Goal: Information Seeking & Learning: Learn about a topic

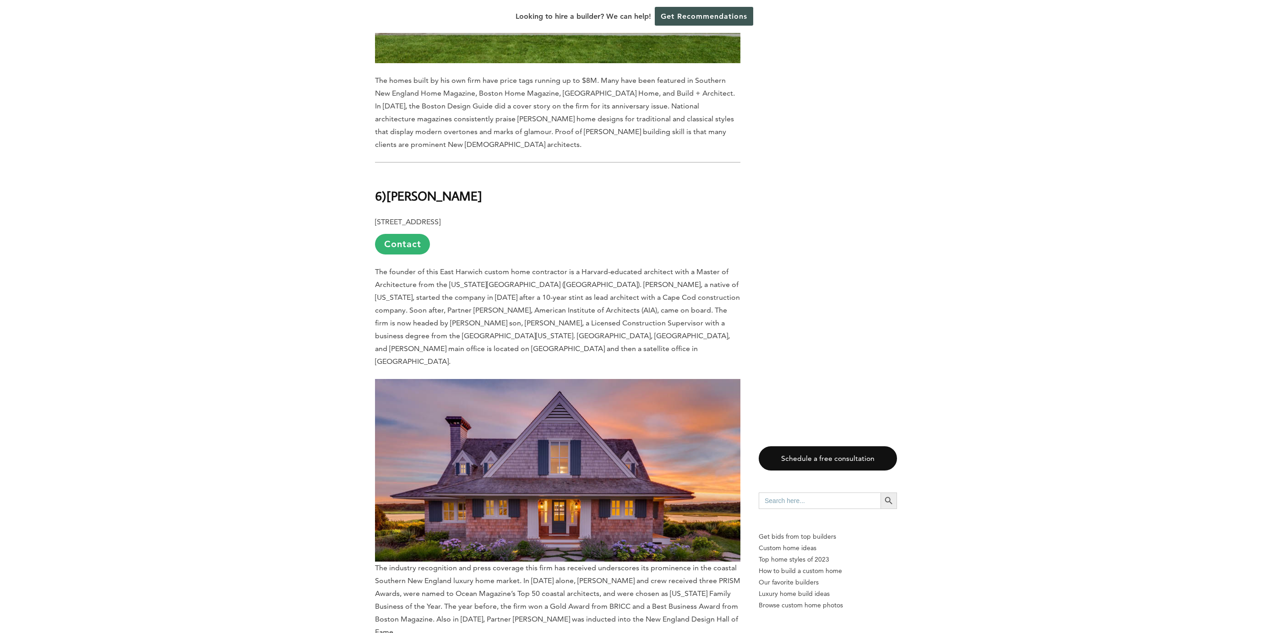
scroll to position [5269, 0]
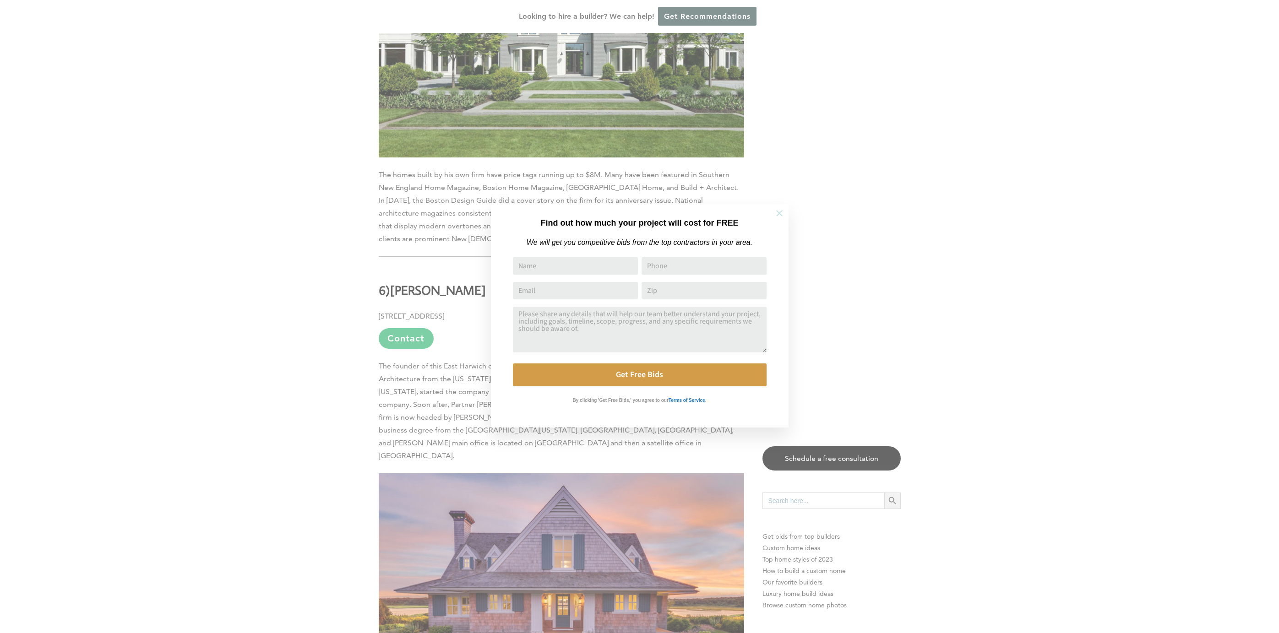
click at [776, 213] on icon at bounding box center [779, 213] width 10 height 10
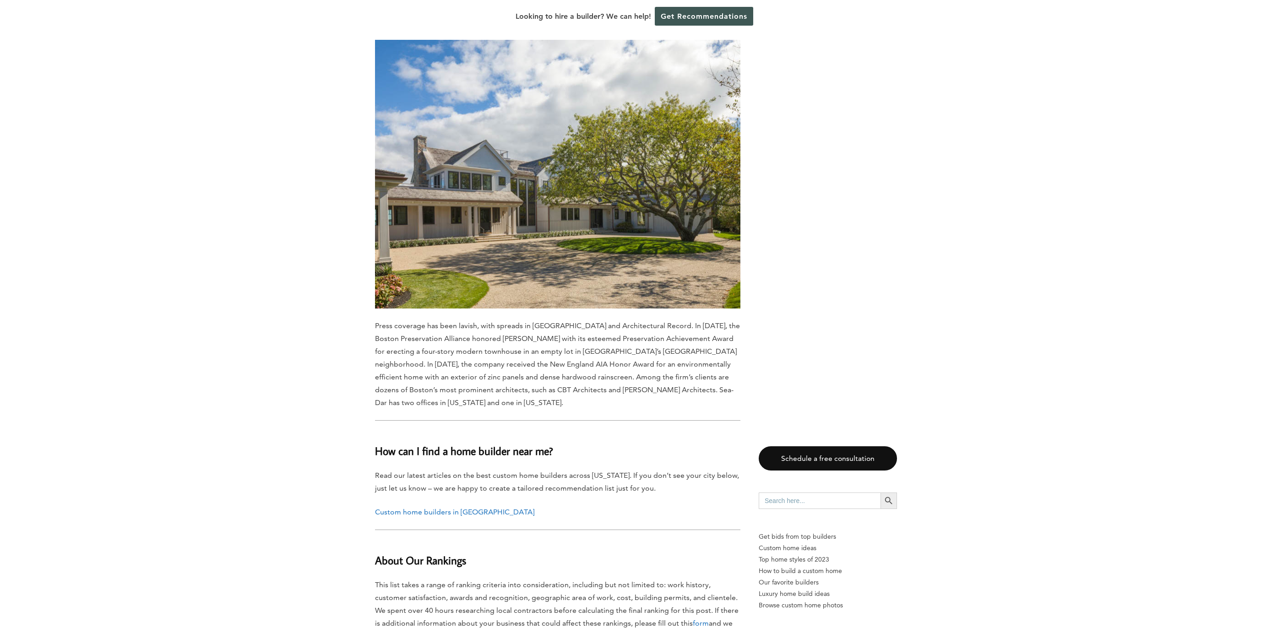
scroll to position [8383, 0]
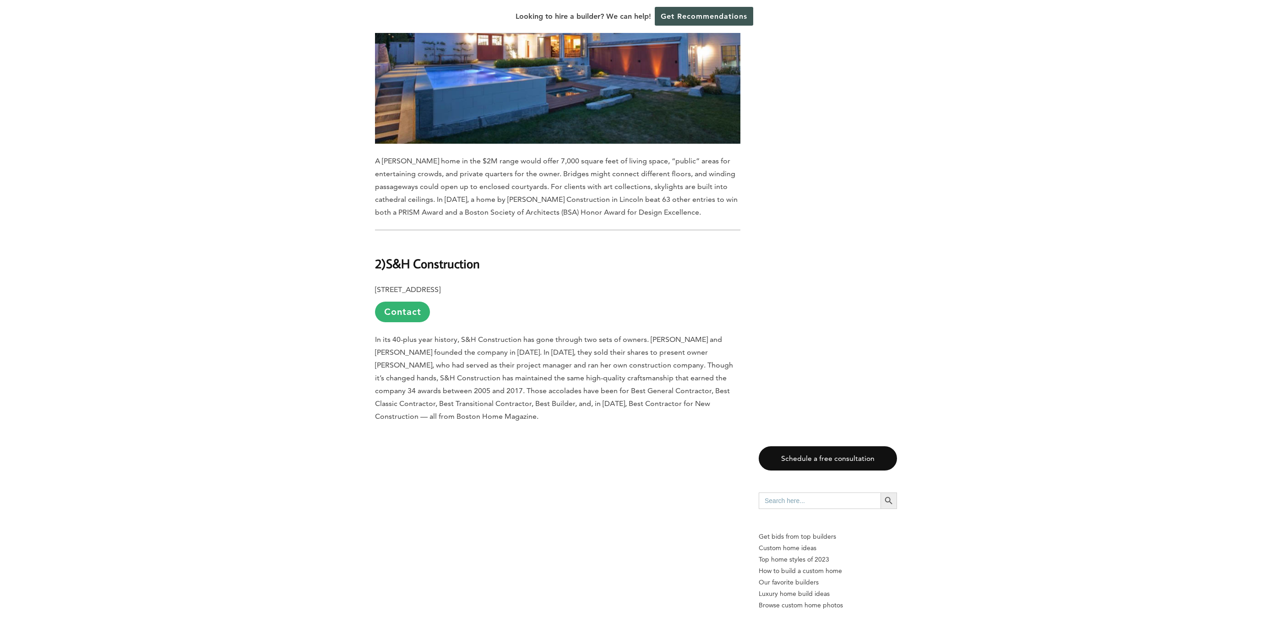
scroll to position [7445, 0]
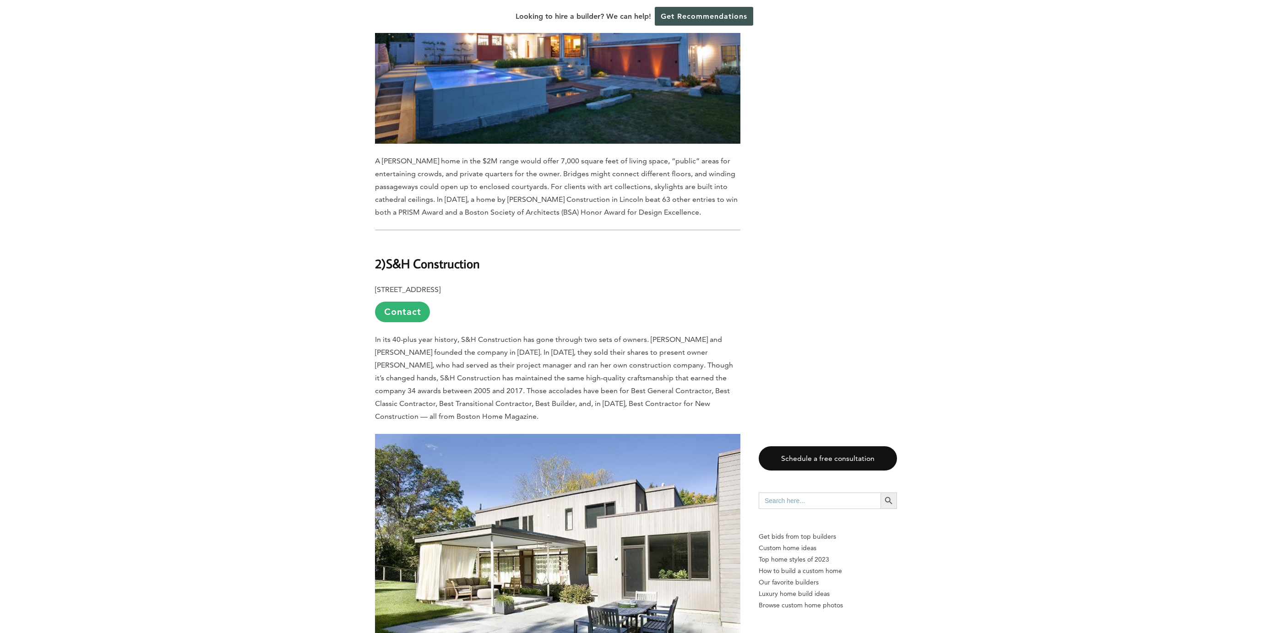
drag, startPoint x: 525, startPoint y: 555, endPoint x: 387, endPoint y: 550, distance: 137.4
copy b "Sea-Dar Construction"
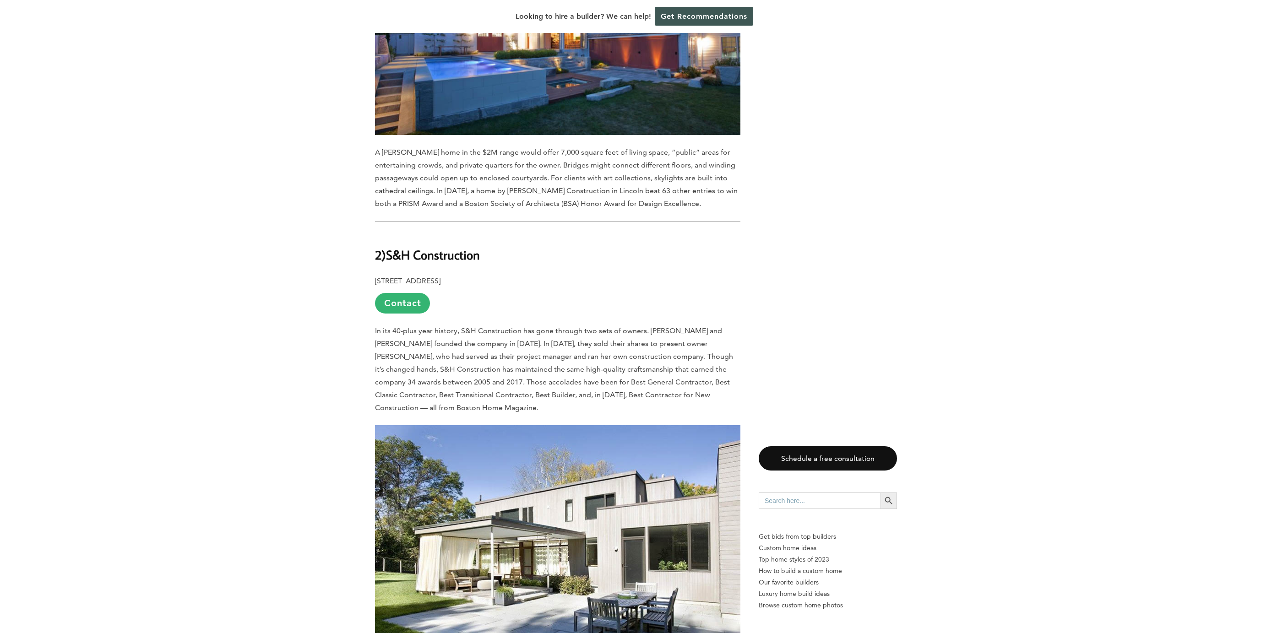
scroll to position [7263, 0]
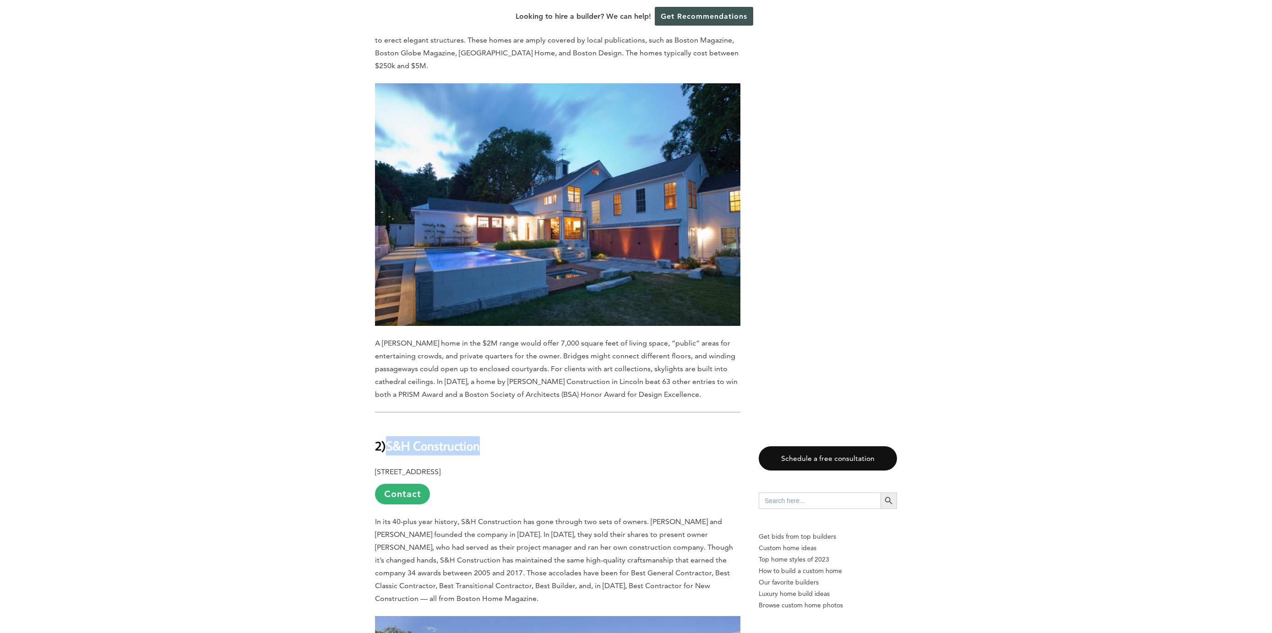
drag, startPoint x: 473, startPoint y: 178, endPoint x: 388, endPoint y: 175, distance: 85.2
click at [388, 423] on h2 "2) S&H Construction" at bounding box center [557, 439] width 365 height 32
copy b "S&H Construction"
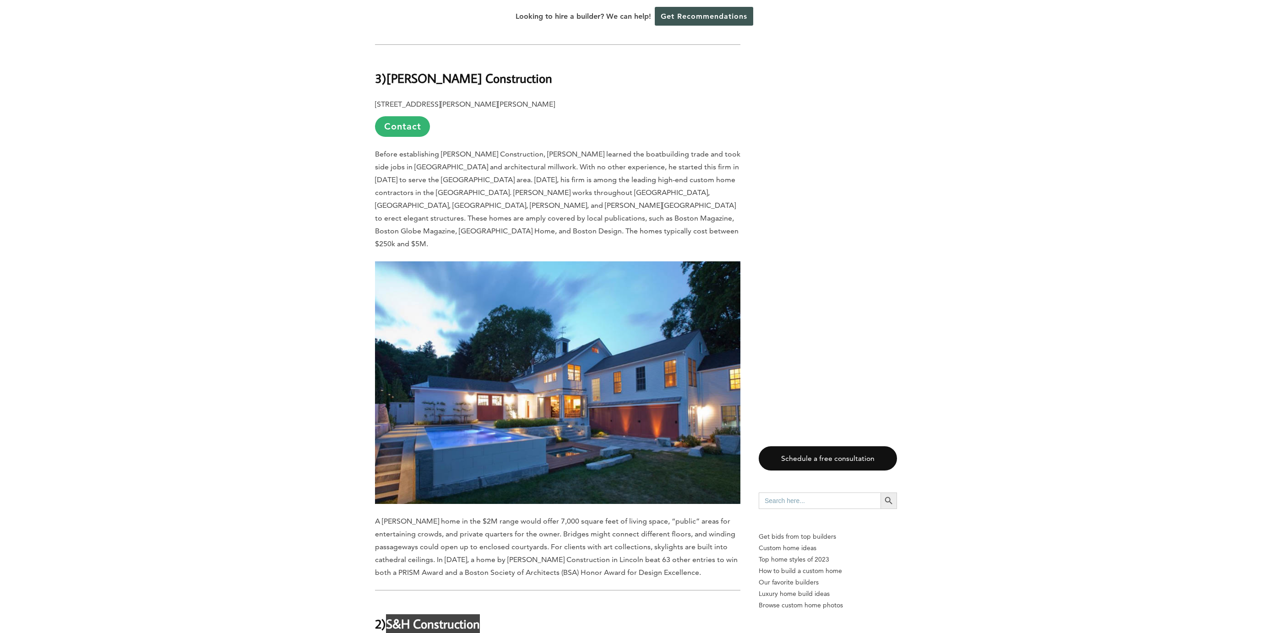
scroll to position [6829, 0]
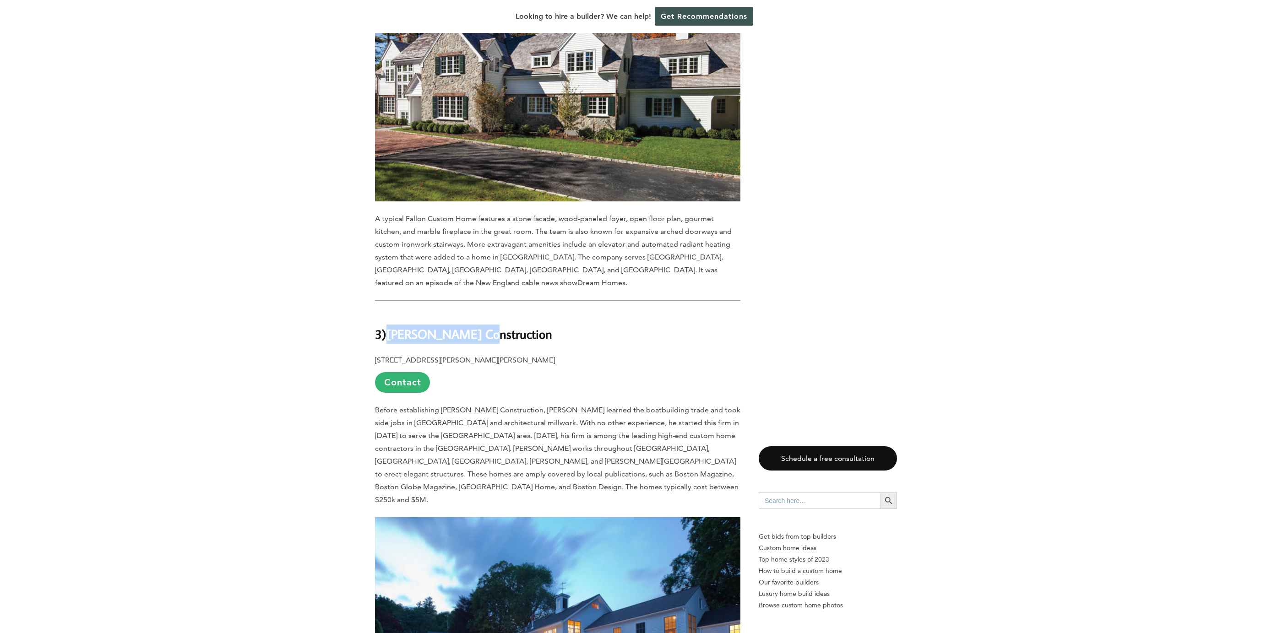
drag, startPoint x: 391, startPoint y: 89, endPoint x: 477, endPoint y: 88, distance: 86.1
click at [477, 326] on b "[PERSON_NAME] Construction" at bounding box center [469, 334] width 166 height 16
click at [495, 312] on h2 "3) [PERSON_NAME] Construction" at bounding box center [557, 328] width 365 height 32
copy b "[PERSON_NAME] Construction"
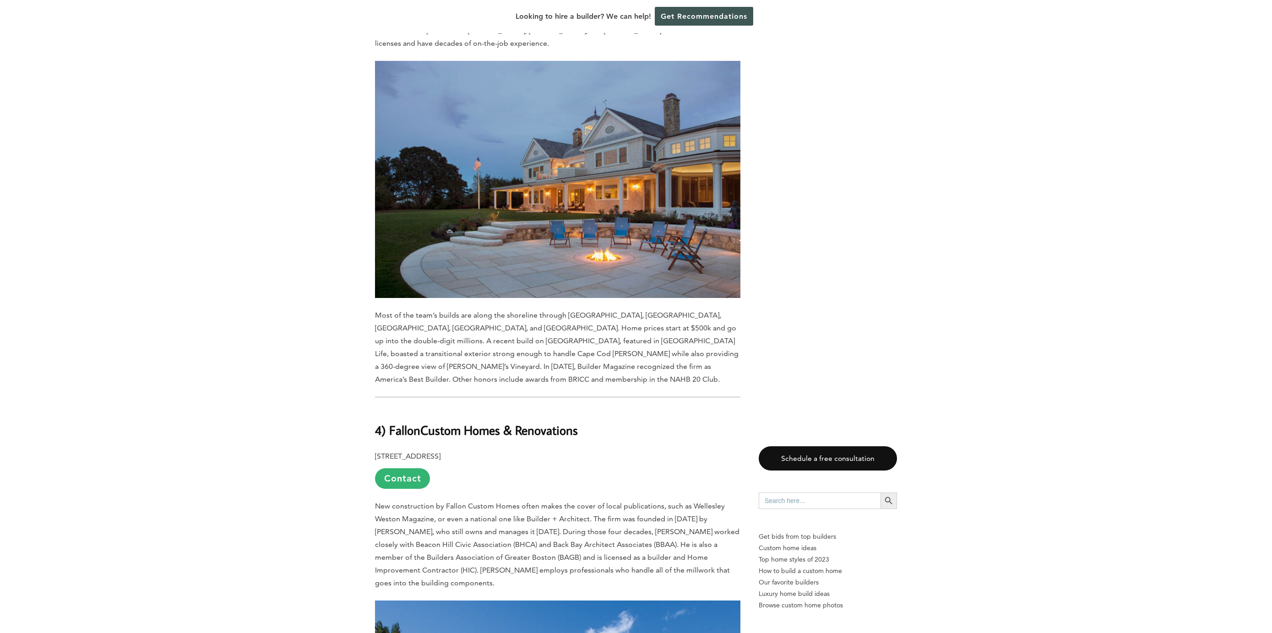
scroll to position [6164, 0]
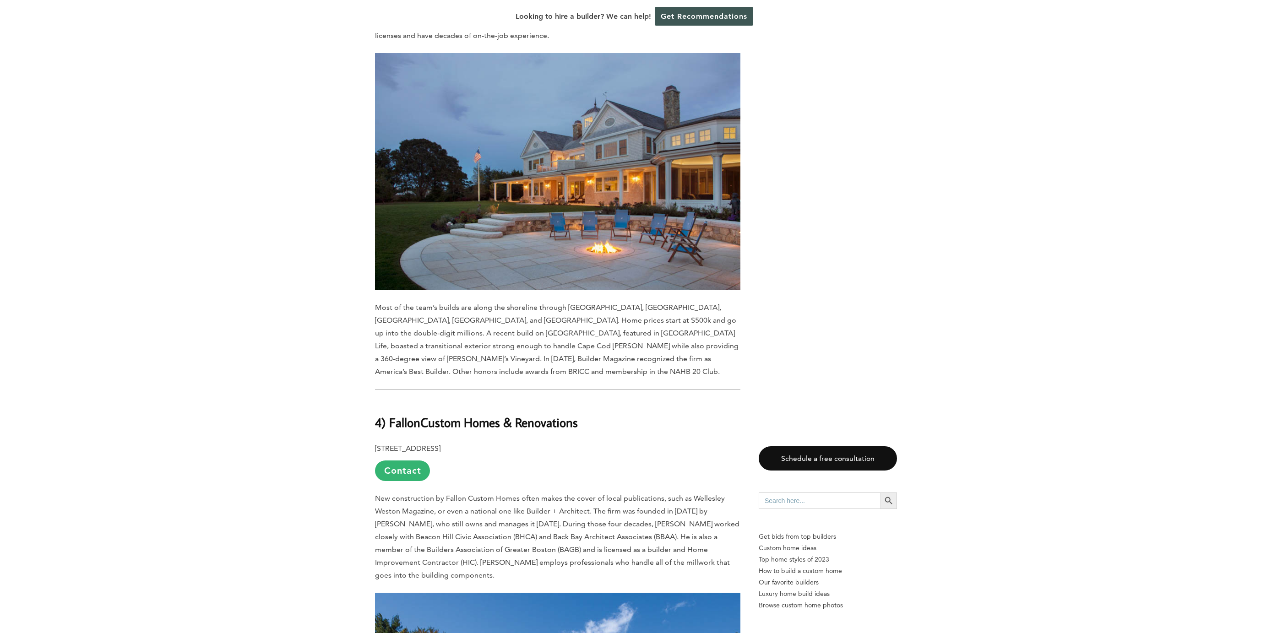
drag, startPoint x: 615, startPoint y: 199, endPoint x: 383, endPoint y: 199, distance: 231.7
click at [383, 401] on h2 "4) Fallon Custom Homes & Renovations" at bounding box center [557, 417] width 365 height 32
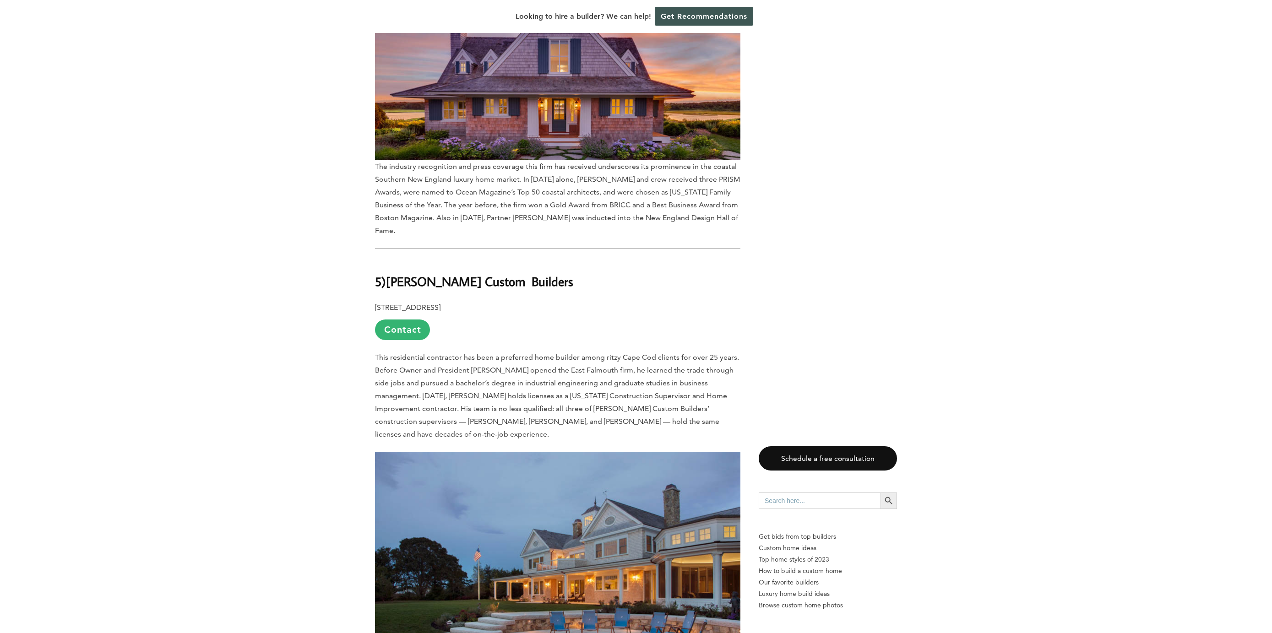
scroll to position [5684, 0]
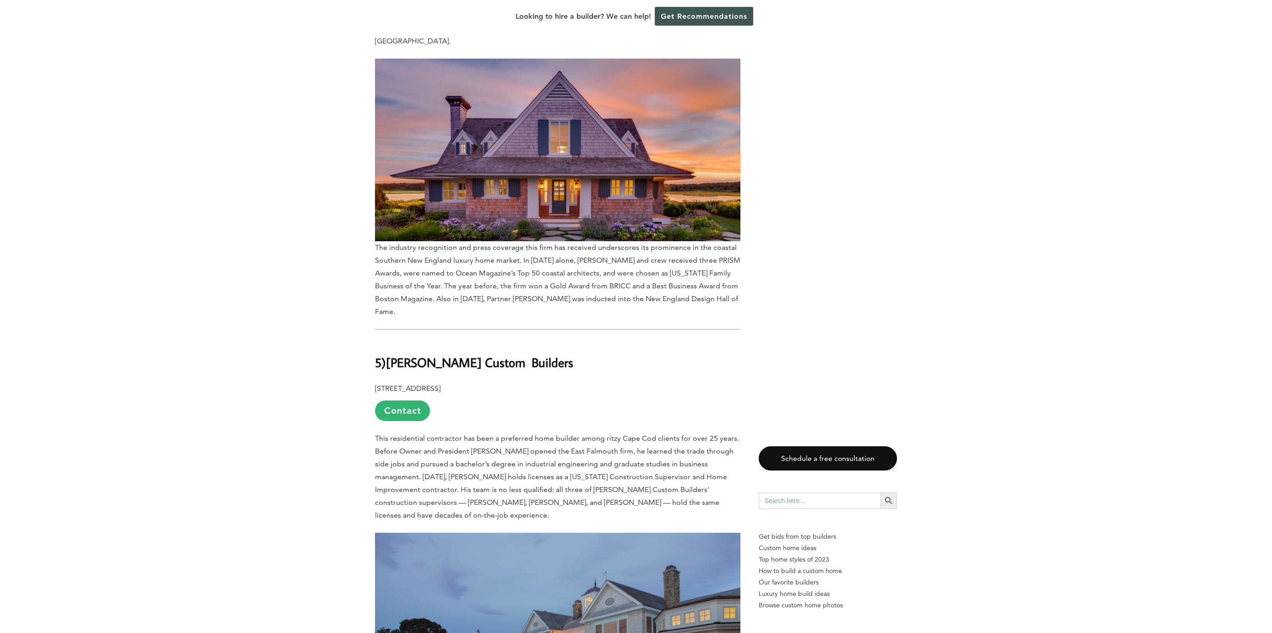
click at [554, 341] on h2 "5) [PERSON_NAME] Custom Builders" at bounding box center [557, 357] width 365 height 32
drag, startPoint x: 544, startPoint y: 159, endPoint x: 390, endPoint y: 161, distance: 154.3
click at [390, 341] on h2 "5) [PERSON_NAME] Custom Builders" at bounding box center [557, 357] width 365 height 32
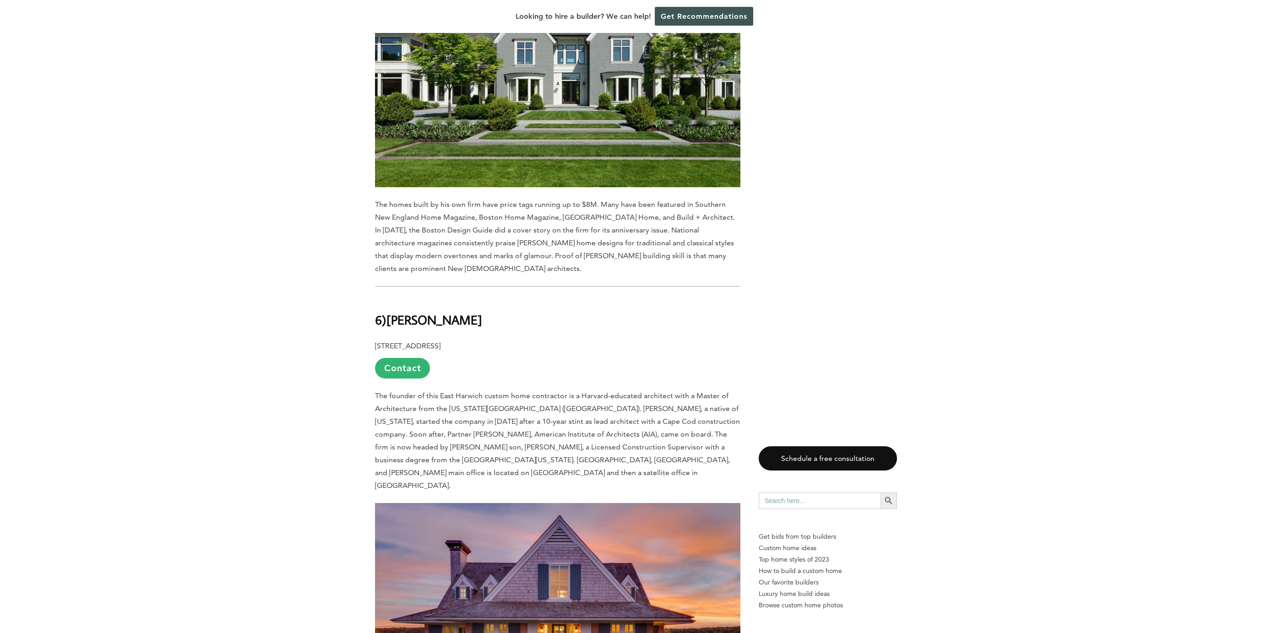
scroll to position [5077, 0]
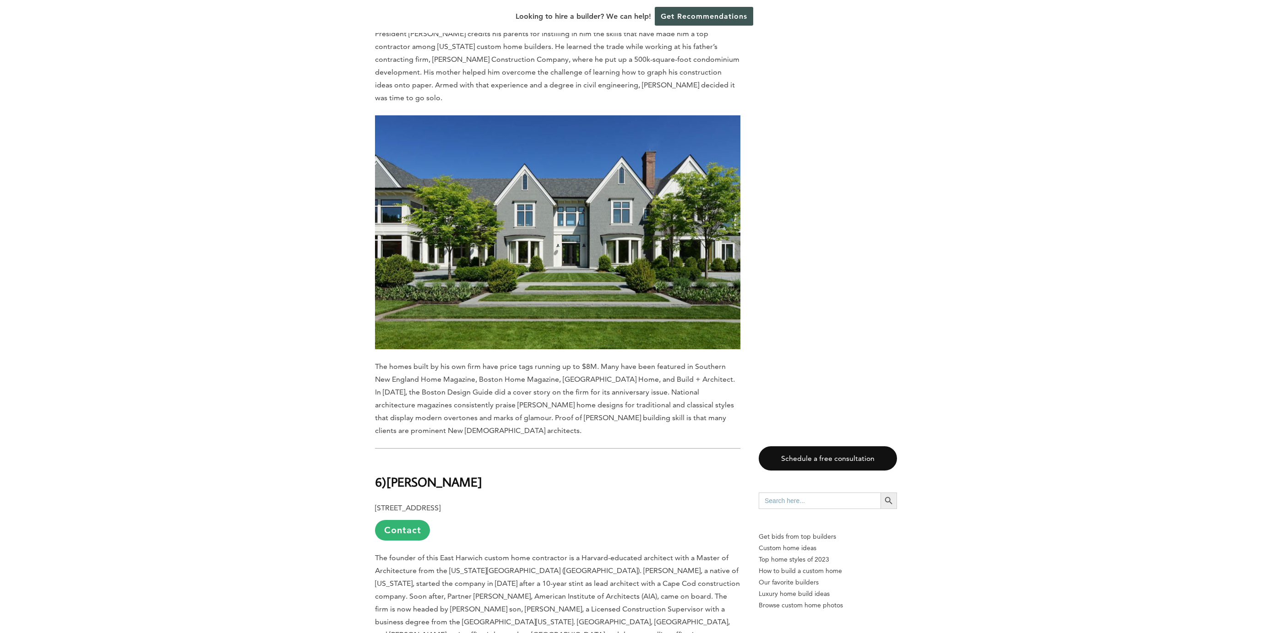
drag, startPoint x: 544, startPoint y: 307, endPoint x: 380, endPoint y: 304, distance: 164.4
click at [380, 460] on h2 "6) [PERSON_NAME]" at bounding box center [557, 476] width 365 height 32
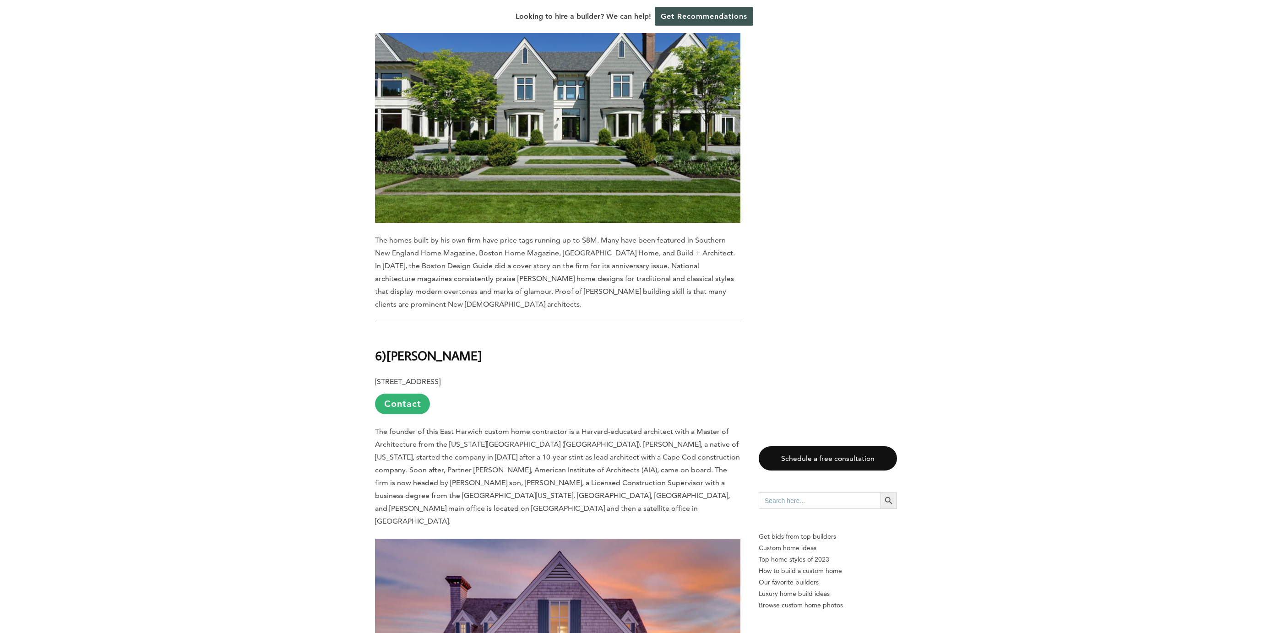
scroll to position [5512, 0]
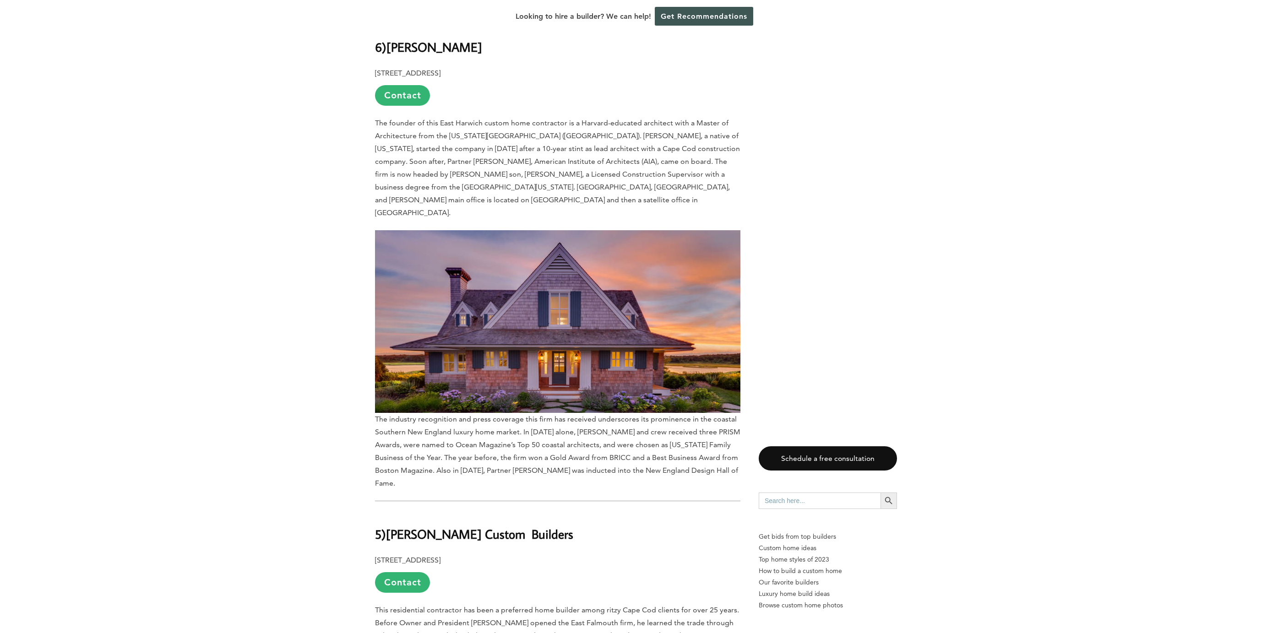
drag, startPoint x: 550, startPoint y: 337, endPoint x: 392, endPoint y: 332, distance: 158.0
click at [392, 512] on h2 "5) [PERSON_NAME] Custom Builders" at bounding box center [557, 528] width 365 height 32
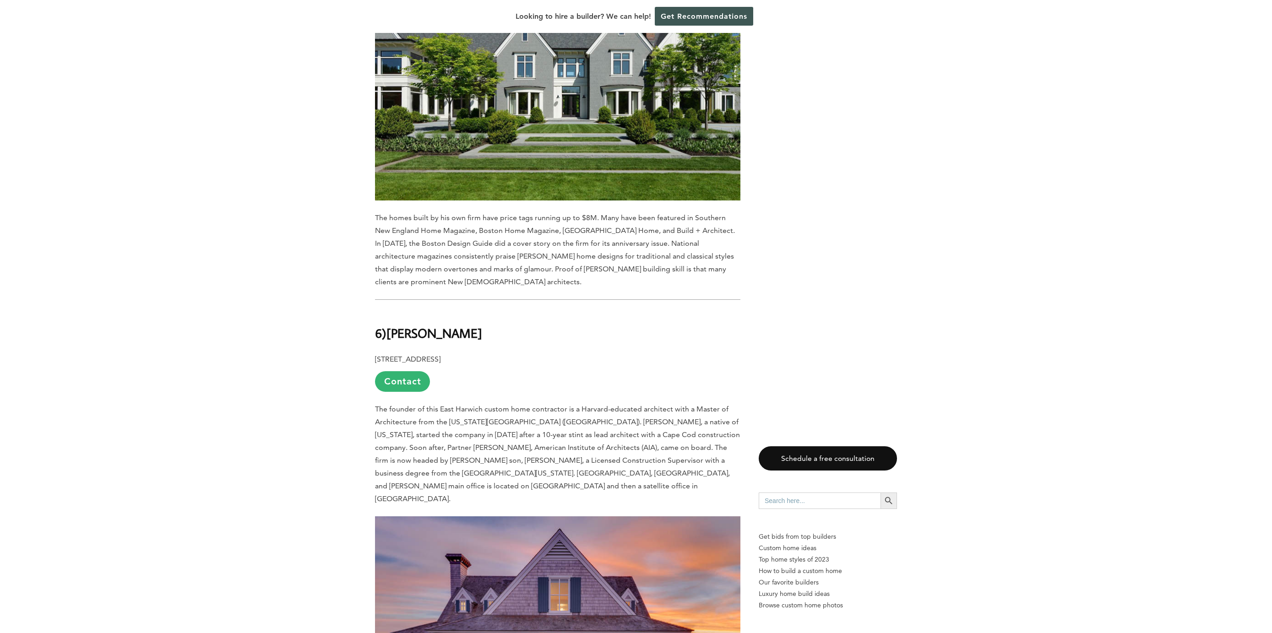
scroll to position [5226, 0]
drag, startPoint x: 529, startPoint y: 161, endPoint x: 389, endPoint y: 152, distance: 140.4
click at [389, 311] on h2 "6) [PERSON_NAME]" at bounding box center [557, 327] width 365 height 32
copy b "[PERSON_NAME]"
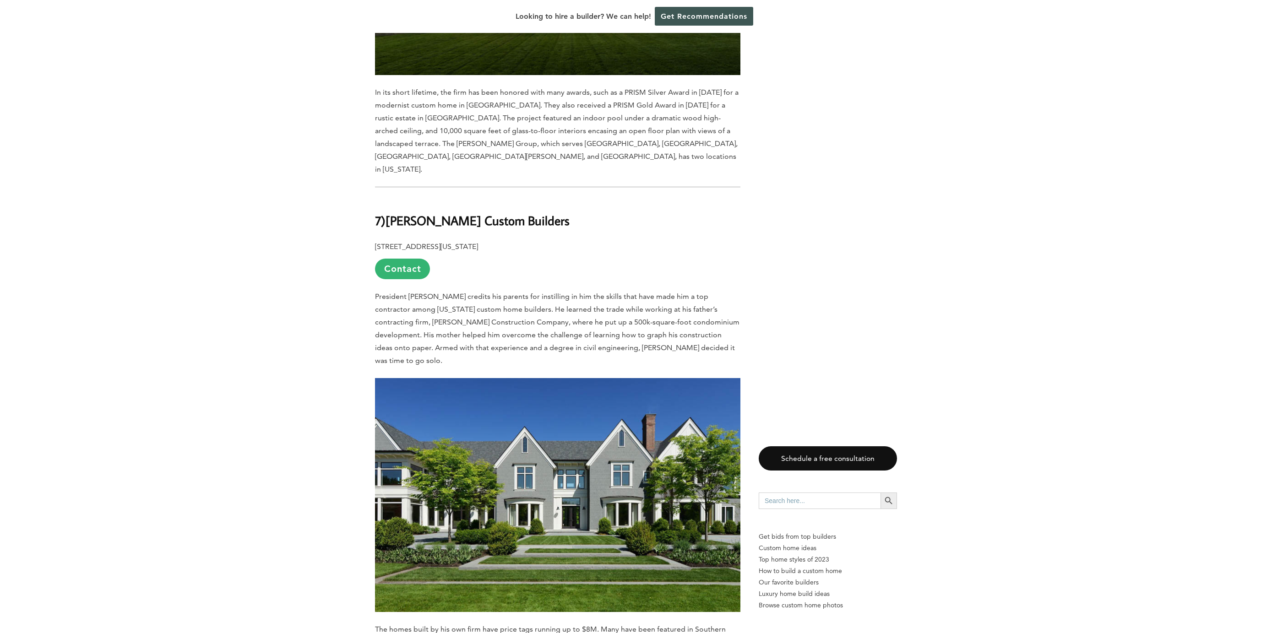
scroll to position [4523, 0]
